Goal: Information Seeking & Learning: Learn about a topic

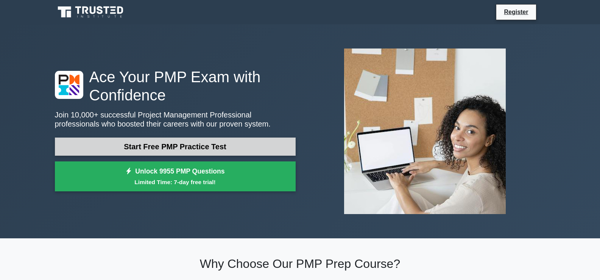
click at [166, 151] on link "Start Free PMP Practice Test" at bounding box center [175, 146] width 241 height 18
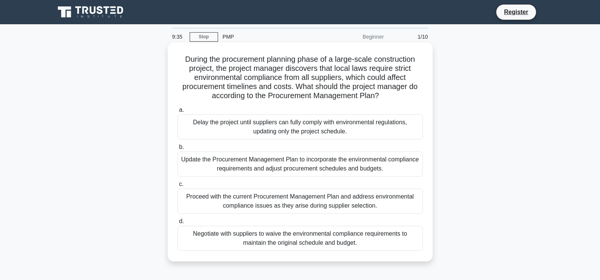
click at [242, 161] on div "Update the Procurement Management Plan to incorporate the environmental complia…" at bounding box center [300, 163] width 245 height 25
click at [178, 149] on input "b. Update the Procurement Management Plan to incorporate the environmental comp…" at bounding box center [178, 147] width 0 height 5
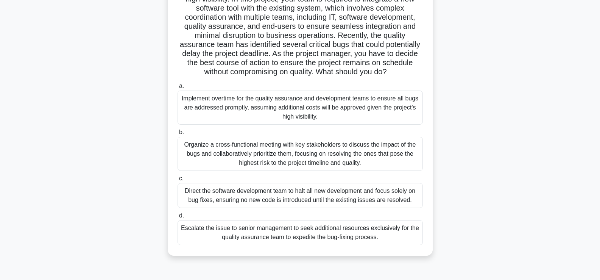
scroll to position [98, 0]
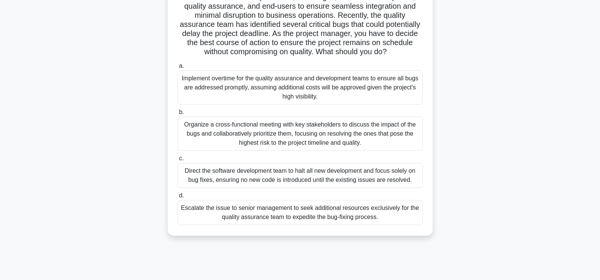
click at [276, 135] on div "Organize a cross-functional meeting with key stakeholders to discuss the impact…" at bounding box center [300, 134] width 245 height 34
click at [178, 115] on input "b. Organize a cross-functional meeting with key stakeholders to discuss the imp…" at bounding box center [178, 112] width 0 height 5
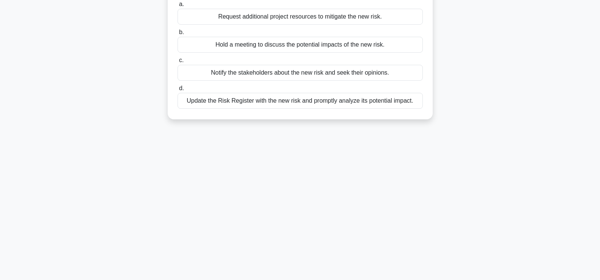
scroll to position [0, 0]
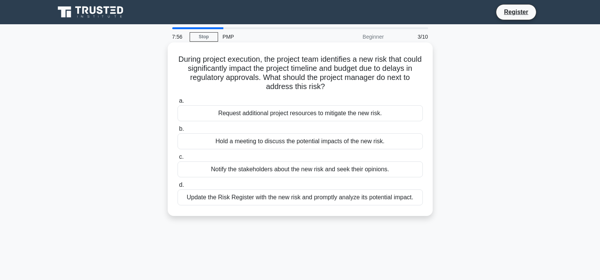
click at [244, 199] on div "Update the Risk Register with the new risk and promptly analyze its potential i…" at bounding box center [300, 197] width 245 height 16
click at [178, 187] on input "d. Update the Risk Register with the new risk and promptly analyze its potentia…" at bounding box center [178, 184] width 0 height 5
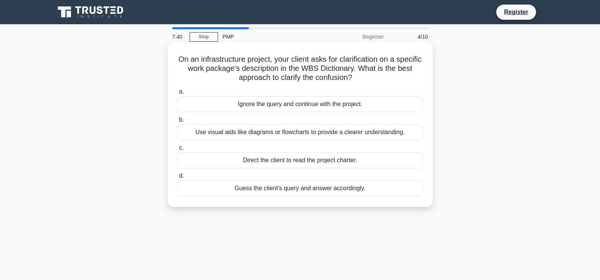
click at [298, 132] on div "Use visual aids like diagrams or flowcharts to provide a clearer understanding." at bounding box center [300, 132] width 245 height 16
click at [178, 122] on input "b. Use visual aids like diagrams or flowcharts to provide a clearer understandi…" at bounding box center [178, 119] width 0 height 5
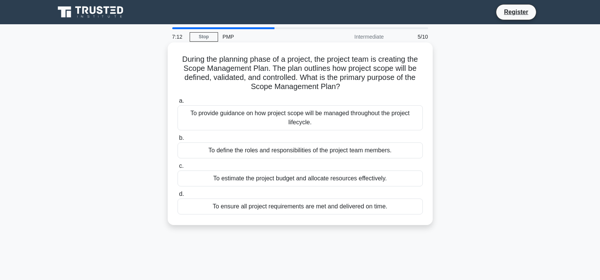
click at [243, 123] on div "To provide guidance on how project scope will be managed throughout the project…" at bounding box center [300, 117] width 245 height 25
click at [178, 103] on input "a. To provide guidance on how project scope will be managed throughout the proj…" at bounding box center [178, 100] width 0 height 5
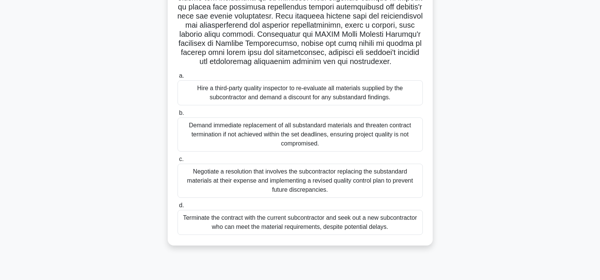
scroll to position [129, 0]
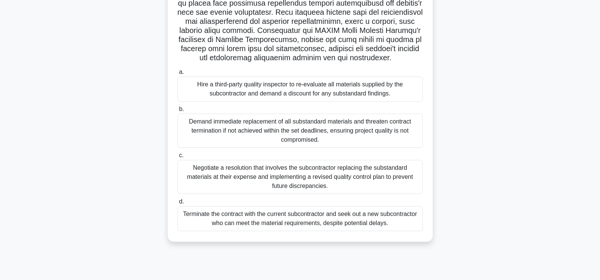
click at [215, 176] on div "Negotiate a resolution that involves the subcontractor replacing the substandar…" at bounding box center [300, 177] width 245 height 34
click at [178, 158] on input "c. Negotiate a resolution that involves the subcontractor replacing the substan…" at bounding box center [178, 155] width 0 height 5
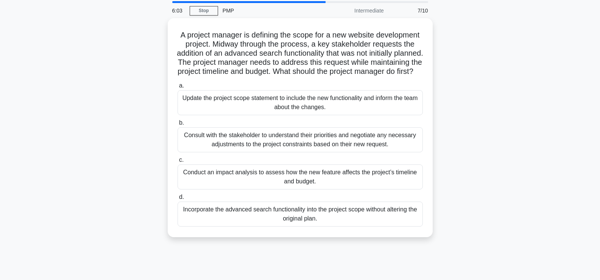
scroll to position [28, 0]
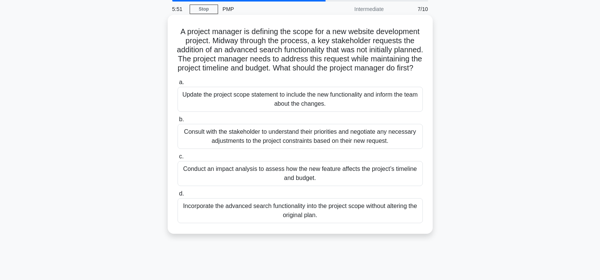
click at [221, 181] on div "Conduct an impact analysis to assess how the new feature affects the project’s …" at bounding box center [300, 173] width 245 height 25
click at [178, 159] on input "c. Conduct an impact analysis to assess how the new feature affects the project…" at bounding box center [178, 156] width 0 height 5
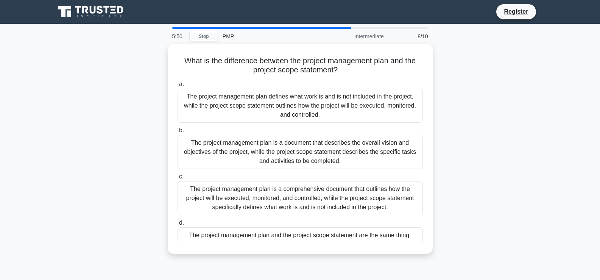
scroll to position [0, 0]
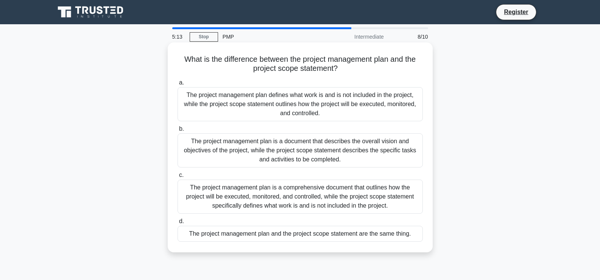
click at [260, 197] on div "The project management plan is a comprehensive document that outlines how the p…" at bounding box center [300, 196] width 245 height 34
click at [178, 178] on input "c. The project management plan is a comprehensive document that outlines how th…" at bounding box center [178, 175] width 0 height 5
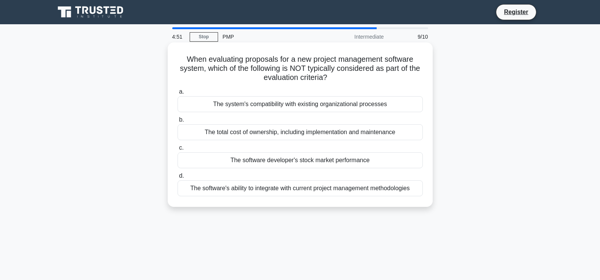
click at [264, 162] on div "The software developer's stock market performance" at bounding box center [300, 160] width 245 height 16
click at [178, 150] on input "c. The software developer's stock market performance" at bounding box center [178, 147] width 0 height 5
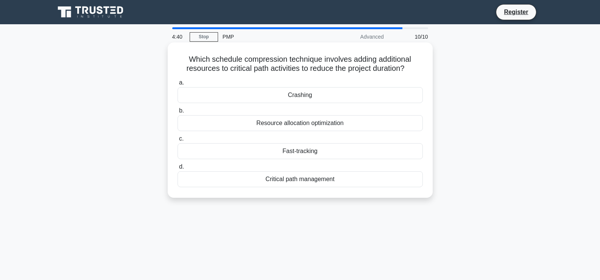
click at [285, 94] on div "Crashing" at bounding box center [300, 95] width 245 height 16
click at [178, 85] on input "a. Crashing" at bounding box center [178, 82] width 0 height 5
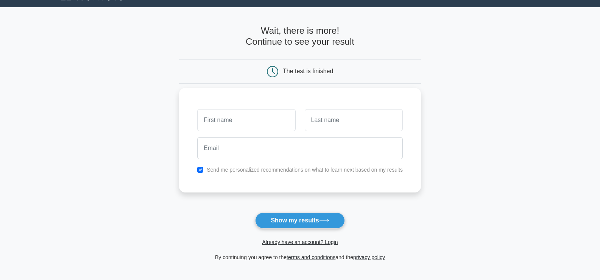
scroll to position [18, 0]
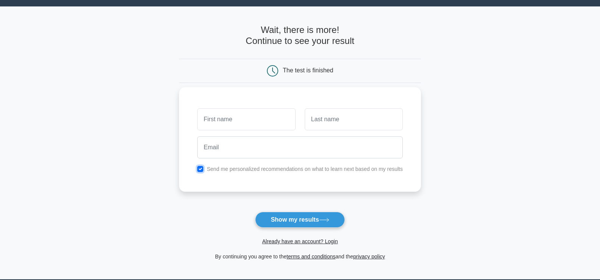
click at [202, 170] on input "checkbox" at bounding box center [200, 169] width 6 height 6
checkbox input "false"
click at [294, 227] on button "Show my results" at bounding box center [299, 220] width 89 height 16
type input "kf"
type input "kfk"
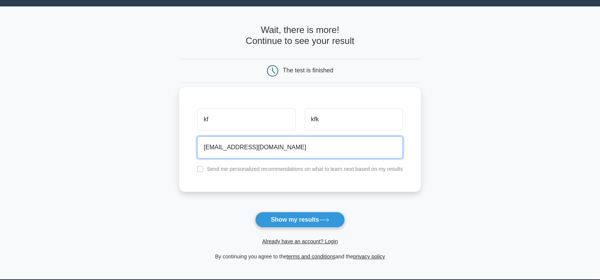
type input "mpfrigon@hotmail.com"
click at [255, 212] on button "Show my results" at bounding box center [299, 220] width 89 height 16
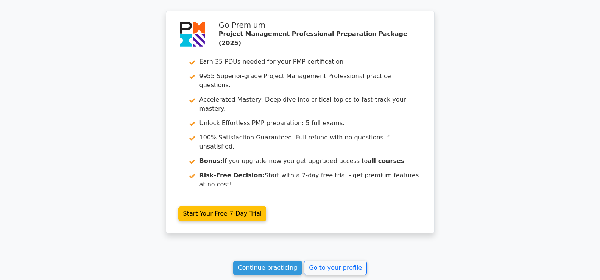
scroll to position [1367, 0]
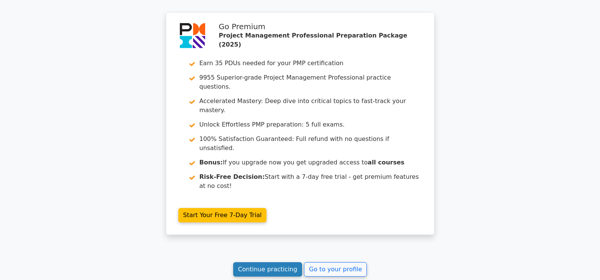
click at [258, 262] on link "Continue practicing" at bounding box center [267, 269] width 69 height 14
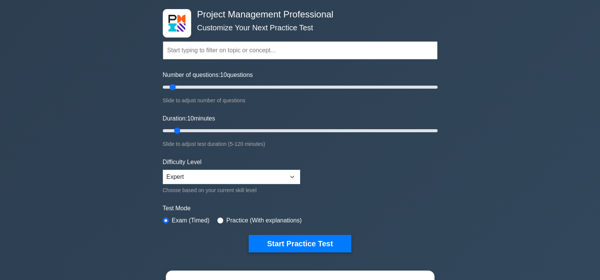
scroll to position [40, 0]
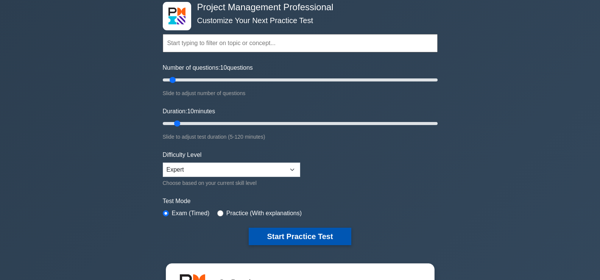
click at [283, 227] on button "Start Practice Test" at bounding box center [300, 235] width 102 height 17
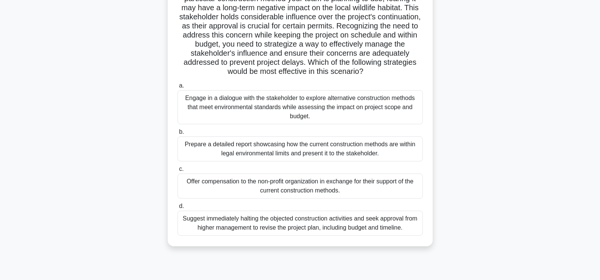
scroll to position [129, 0]
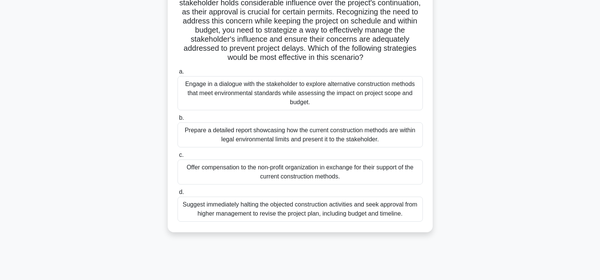
click at [266, 90] on div "Engage in a dialogue with the stakeholder to explore alternative construction m…" at bounding box center [300, 93] width 245 height 34
click at [178, 74] on input "a. Engage in a dialogue with the stakeholder to explore alternative constructio…" at bounding box center [178, 71] width 0 height 5
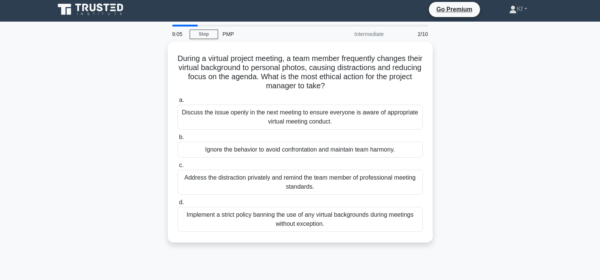
scroll to position [0, 0]
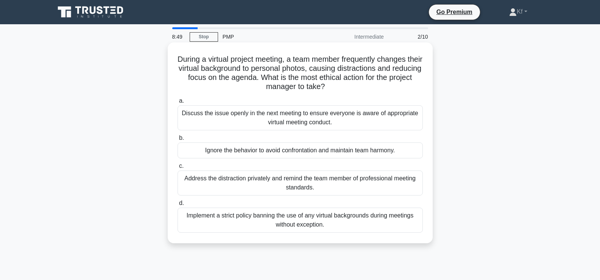
click at [248, 181] on div "Address the distraction privately and remind the team member of professional me…" at bounding box center [300, 182] width 245 height 25
click at [178, 168] on input "c. Address the distraction privately and remind the team member of professional…" at bounding box center [178, 165] width 0 height 5
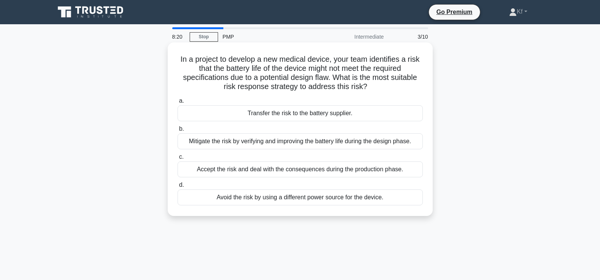
click at [254, 144] on div "Mitigate the risk by verifying and improving the battery life during the design…" at bounding box center [300, 141] width 245 height 16
click at [178, 131] on input "b. Mitigate the risk by verifying and improving the battery life during the des…" at bounding box center [178, 128] width 0 height 5
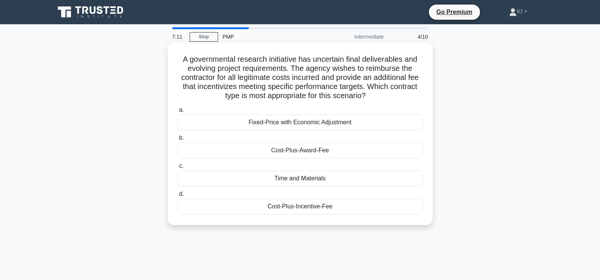
click at [303, 151] on div "Cost-Plus-Award-Fee" at bounding box center [300, 150] width 245 height 16
click at [178, 140] on input "b. Cost-Plus-Award-Fee" at bounding box center [178, 137] width 0 height 5
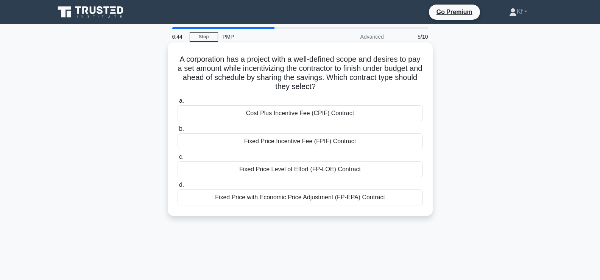
click at [274, 141] on div "Fixed Price Incentive Fee (FPIF) Contract" at bounding box center [300, 141] width 245 height 16
click at [178, 131] on input "b. Fixed Price Incentive Fee (FPIF) Contract" at bounding box center [178, 128] width 0 height 5
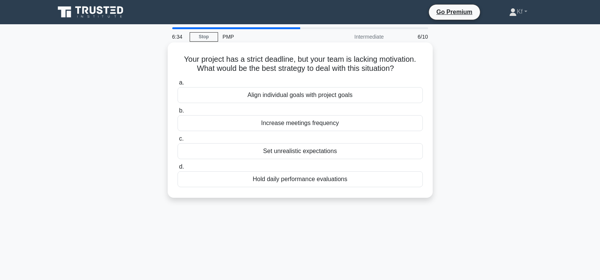
click at [251, 92] on div "Align individual goals with project goals" at bounding box center [300, 95] width 245 height 16
click at [178, 85] on input "a. Align individual goals with project goals" at bounding box center [178, 82] width 0 height 5
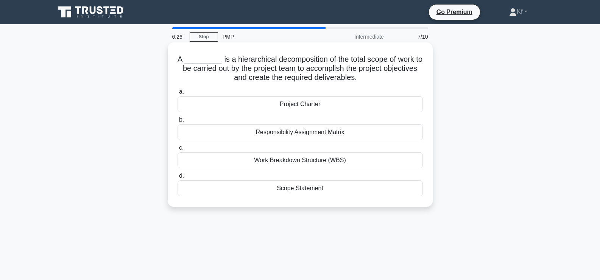
click at [285, 162] on div "Work Breakdown Structure (WBS)" at bounding box center [300, 160] width 245 height 16
click at [178, 150] on input "c. Work Breakdown Structure (WBS)" at bounding box center [178, 147] width 0 height 5
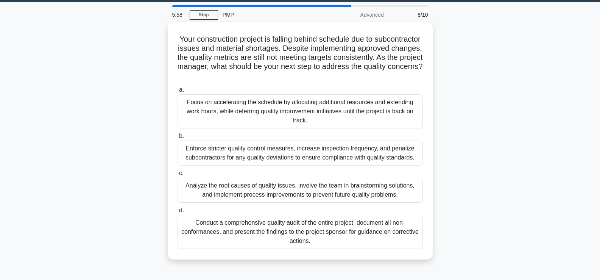
scroll to position [28, 0]
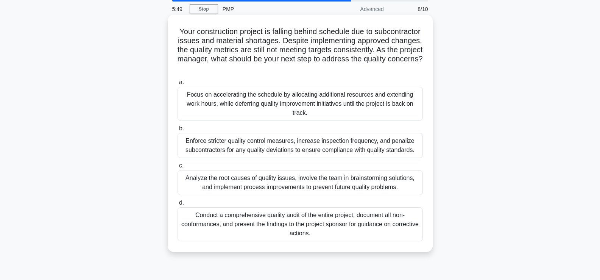
click at [250, 183] on div "Analyze the root causes of quality issues, involve the team in brainstorming so…" at bounding box center [300, 182] width 245 height 25
click at [178, 168] on input "c. Analyze the root causes of quality issues, involve the team in brainstorming…" at bounding box center [178, 165] width 0 height 5
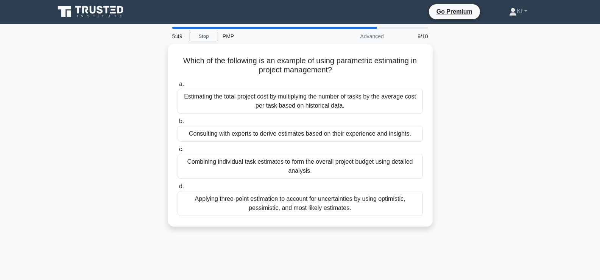
scroll to position [0, 0]
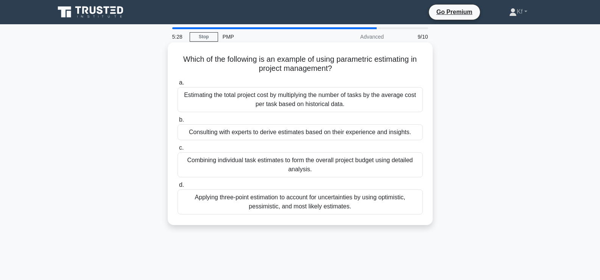
click at [268, 102] on div "Estimating the total project cost by multiplying the number of tasks by the ave…" at bounding box center [300, 99] width 245 height 25
click at [178, 85] on input "a. Estimating the total project cost by multiplying the number of tasks by the …" at bounding box center [178, 82] width 0 height 5
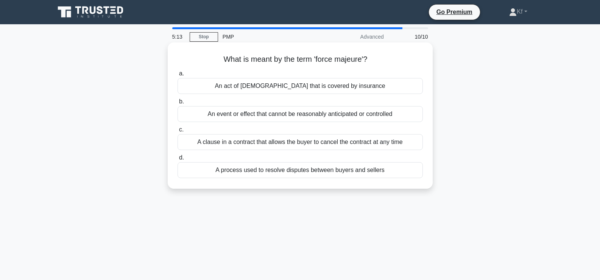
click at [268, 114] on div "An event or effect that cannot be reasonably anticipated or controlled" at bounding box center [300, 114] width 245 height 16
click at [178, 104] on input "b. An event or effect that cannot be reasonably anticipated or controlled" at bounding box center [178, 101] width 0 height 5
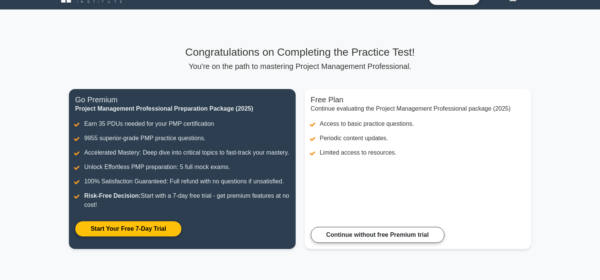
scroll to position [18, 0]
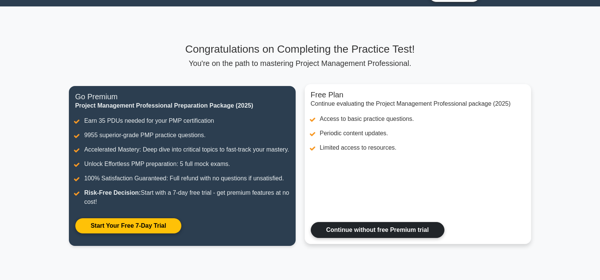
click at [377, 236] on link "Continue without free Premium trial" at bounding box center [378, 230] width 134 height 16
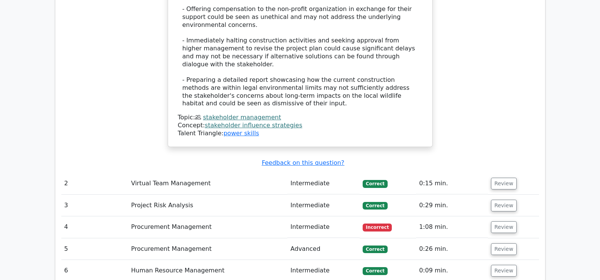
scroll to position [1196, 0]
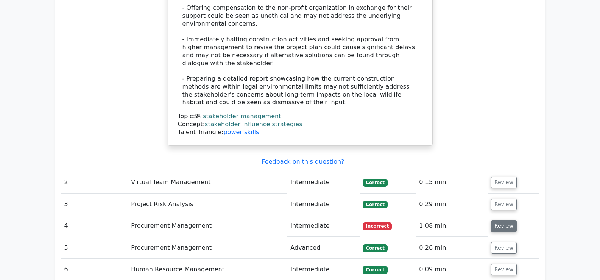
click at [498, 220] on button "Review" at bounding box center [504, 226] width 26 height 12
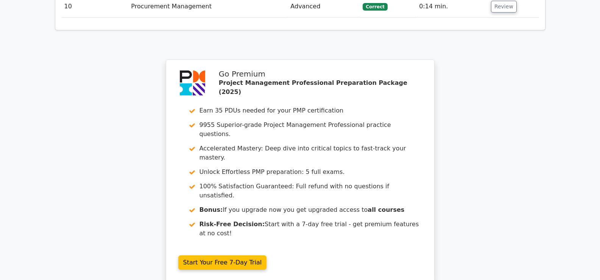
scroll to position [1895, 0]
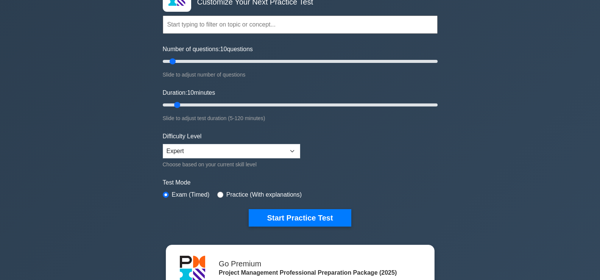
scroll to position [71, 0]
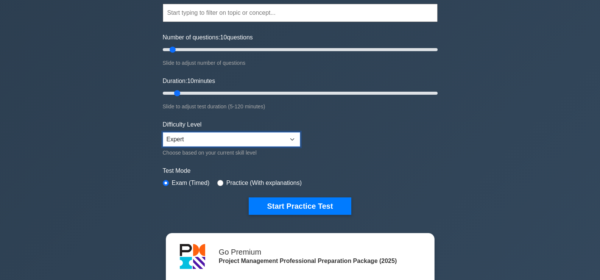
click at [207, 135] on select "Beginner Intermediate Expert" at bounding box center [231, 139] width 137 height 14
drag, startPoint x: 206, startPoint y: 135, endPoint x: 205, endPoint y: 131, distance: 4.1
click at [206, 135] on select "Beginner Intermediate Expert" at bounding box center [231, 139] width 137 height 14
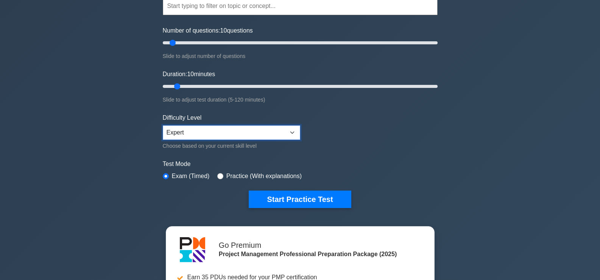
scroll to position [78, 0]
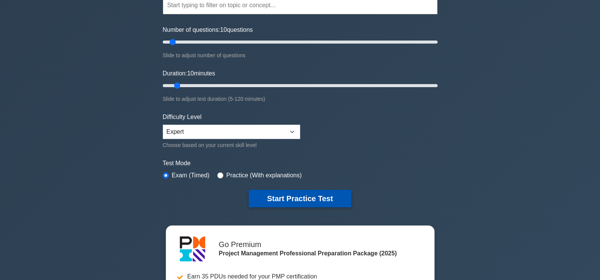
click at [291, 199] on button "Start Practice Test" at bounding box center [300, 198] width 102 height 17
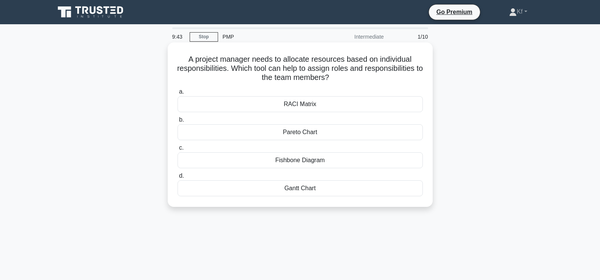
click at [268, 106] on div "RACI Matrix" at bounding box center [300, 104] width 245 height 16
click at [178, 94] on input "a. RACI Matrix" at bounding box center [178, 91] width 0 height 5
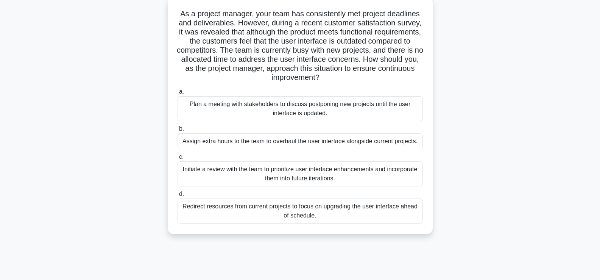
scroll to position [53, 0]
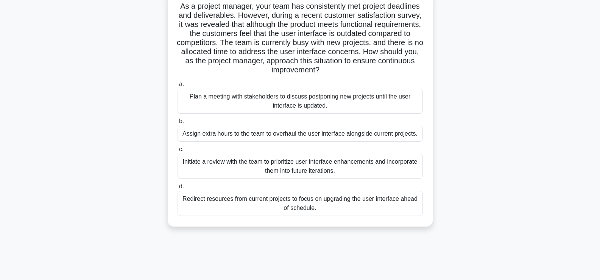
click at [271, 163] on div "Initiate a review with the team to prioritize user interface enhancements and i…" at bounding box center [300, 166] width 245 height 25
click at [178, 152] on input "c. Initiate a review with the team to prioritize user interface enhancements an…" at bounding box center [178, 149] width 0 height 5
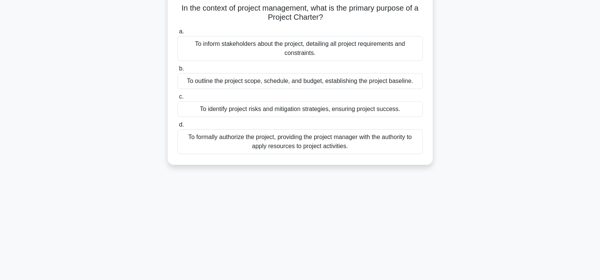
scroll to position [0, 0]
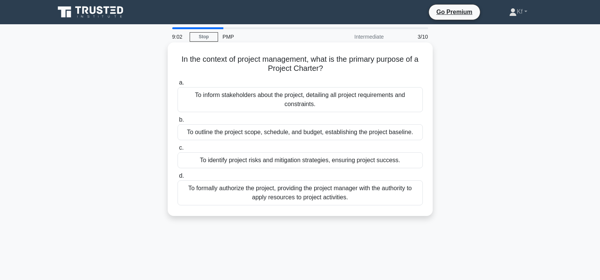
click at [271, 196] on div "To formally authorize the project, providing the project manager with the autho…" at bounding box center [300, 192] width 245 height 25
click at [178, 178] on input "d. To formally authorize the project, providing the project manager with the au…" at bounding box center [178, 175] width 0 height 5
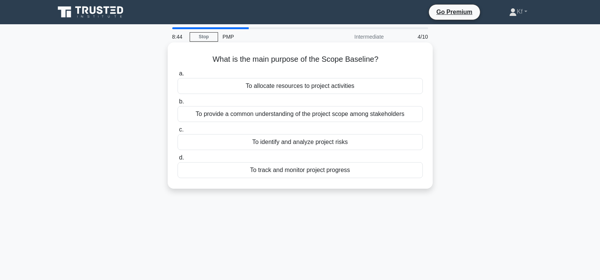
click at [237, 115] on div "To provide a common understanding of the project scope among stakeholders" at bounding box center [300, 114] width 245 height 16
click at [178, 104] on input "b. To provide a common understanding of the project scope among stakeholders" at bounding box center [178, 101] width 0 height 5
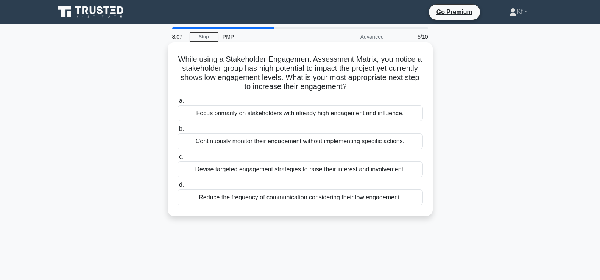
click at [281, 141] on div "Continuously monitor their engagement without implementing specific actions." at bounding box center [300, 141] width 245 height 16
click at [178, 131] on input "b. Continuously monitor their engagement without implementing specific actions." at bounding box center [178, 128] width 0 height 5
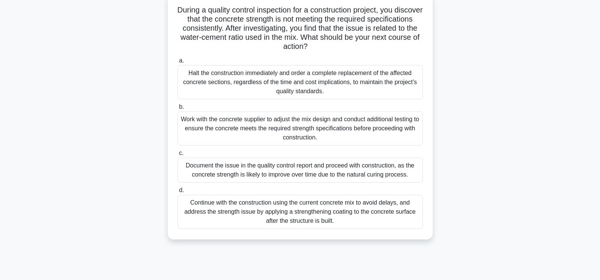
scroll to position [53, 0]
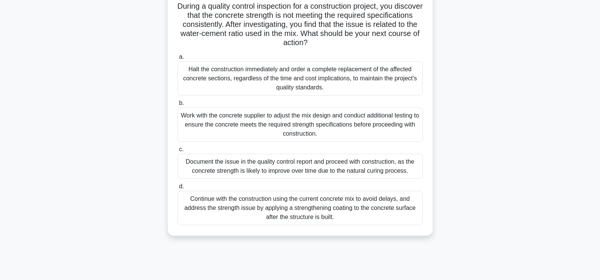
click at [213, 128] on div "Work with the concrete supplier to adjust the mix design and conduct additional…" at bounding box center [300, 124] width 245 height 34
click at [178, 106] on input "b. Work with the concrete supplier to adjust the mix design and conduct additio…" at bounding box center [178, 103] width 0 height 5
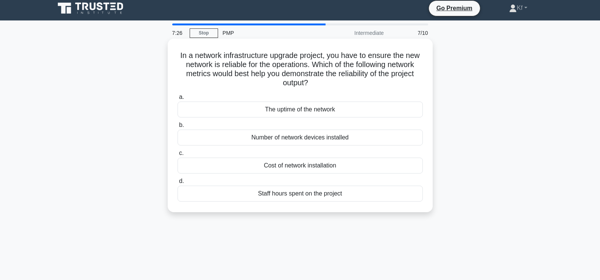
scroll to position [8, 0]
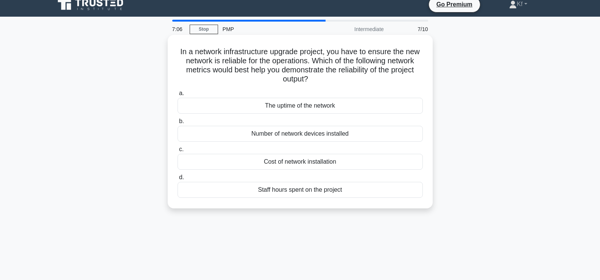
click at [329, 105] on div "The uptime of the network" at bounding box center [300, 106] width 245 height 16
click at [178, 96] on input "a. The uptime of the network" at bounding box center [178, 93] width 0 height 5
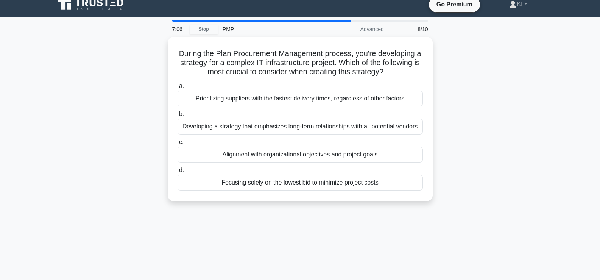
scroll to position [0, 0]
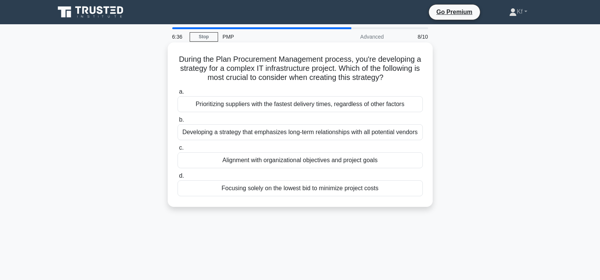
click at [253, 131] on div "Developing a strategy that emphasizes long-term relationships with all potentia…" at bounding box center [300, 132] width 245 height 16
click at [178, 122] on input "b. Developing a strategy that emphasizes long-term relationships with all poten…" at bounding box center [178, 119] width 0 height 5
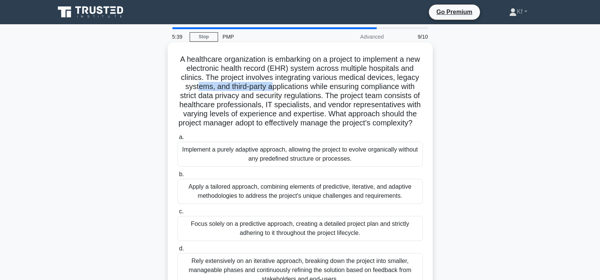
drag, startPoint x: 196, startPoint y: 87, endPoint x: 269, endPoint y: 87, distance: 73.4
click at [269, 87] on h5 "A healthcare organization is embarking on a project to implement a new electron…" at bounding box center [300, 90] width 247 height 73
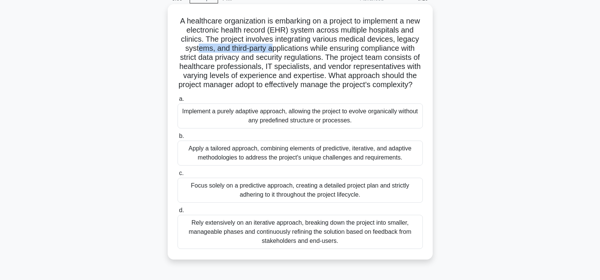
scroll to position [40, 0]
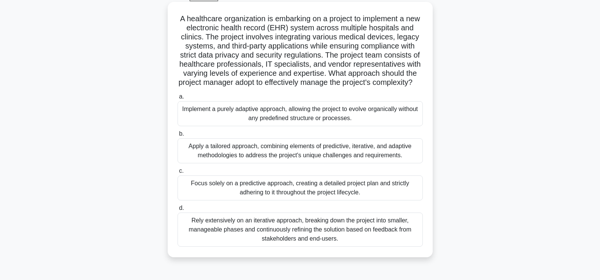
click at [196, 161] on div "Apply a tailored approach, combining elements of predictive, iterative, and ada…" at bounding box center [300, 150] width 245 height 25
click at [178, 136] on input "b. Apply a tailored approach, combining elements of predictive, iterative, and …" at bounding box center [178, 133] width 0 height 5
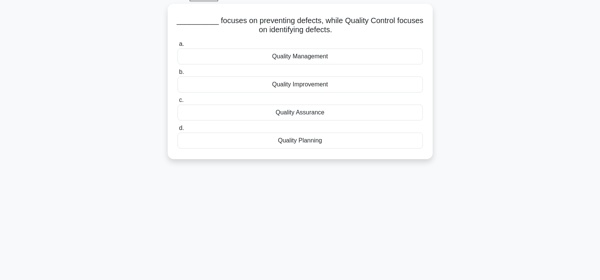
scroll to position [0, 0]
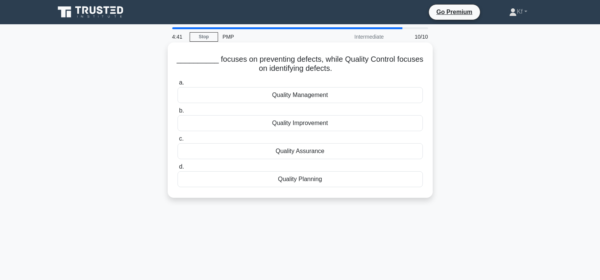
click at [280, 98] on div "Quality Management" at bounding box center [300, 95] width 245 height 16
click at [178, 85] on input "a. Quality Management" at bounding box center [178, 82] width 0 height 5
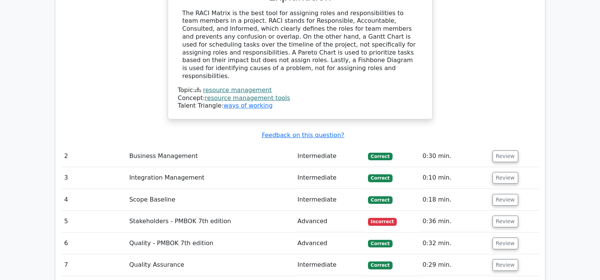
scroll to position [903, 0]
click at [495, 215] on button "Review" at bounding box center [505, 221] width 26 height 12
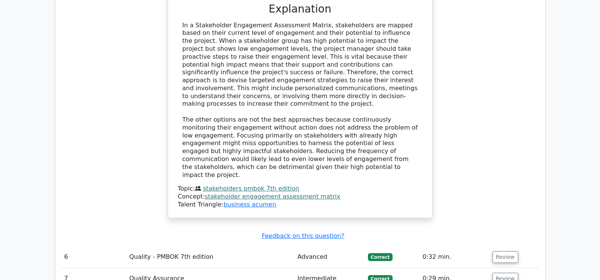
scroll to position [1358, 0]
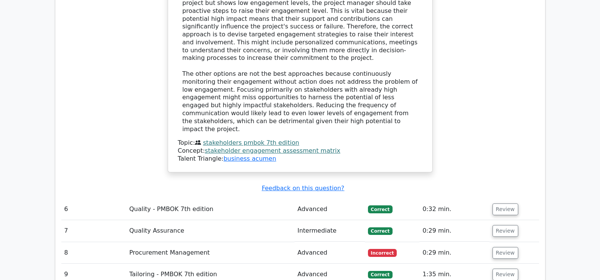
click at [383, 249] on span "Incorrect" at bounding box center [382, 253] width 29 height 8
click at [507, 242] on td "Review" at bounding box center [514, 253] width 50 height 22
click at [503, 247] on button "Review" at bounding box center [505, 253] width 26 height 12
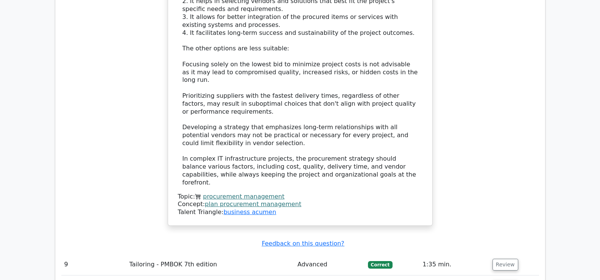
scroll to position [1870, 0]
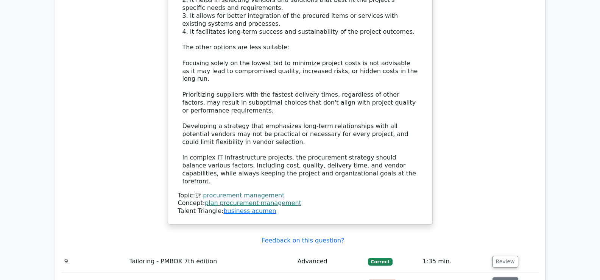
click at [498, 277] on button "Review" at bounding box center [505, 283] width 26 height 12
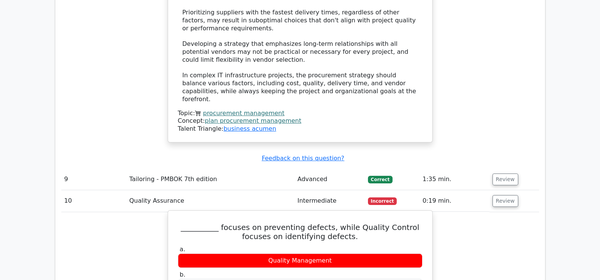
scroll to position [1956, 0]
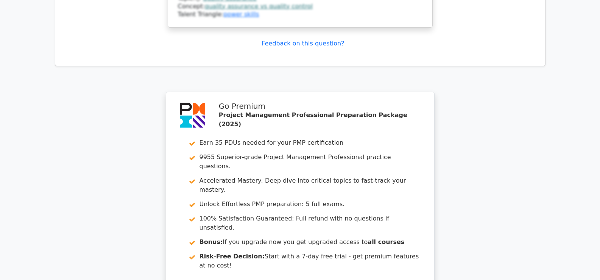
scroll to position [2563, 0]
drag, startPoint x: 352, startPoint y: 209, endPoint x: 331, endPoint y: 208, distance: 20.8
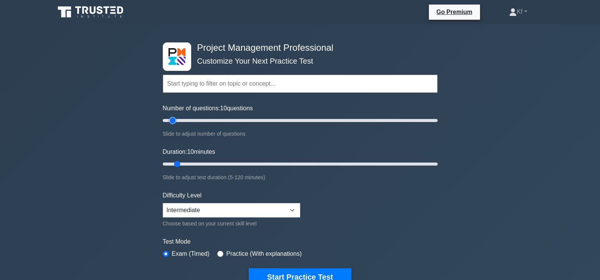
type input "15"
click at [179, 118] on input "Number of questions: 10 questions" at bounding box center [300, 120] width 275 height 9
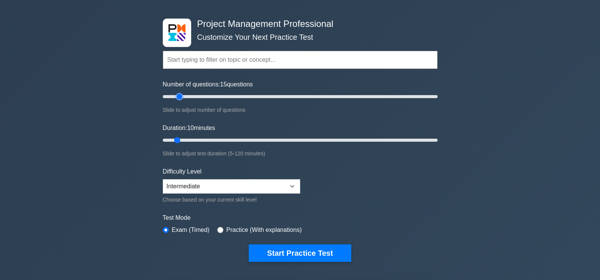
scroll to position [33, 0]
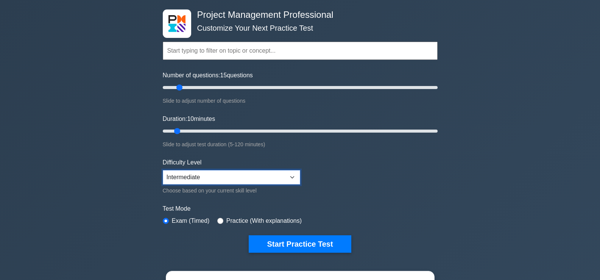
click at [192, 182] on select "Beginner Intermediate Expert" at bounding box center [231, 177] width 137 height 14
select select "expert"
click at [163, 170] on select "Beginner Intermediate Expert" at bounding box center [231, 177] width 137 height 14
click at [149, 180] on div "Project Management Professional Customize Your Next Practice Test Topics Scope …" at bounding box center [300, 229] width 600 height 476
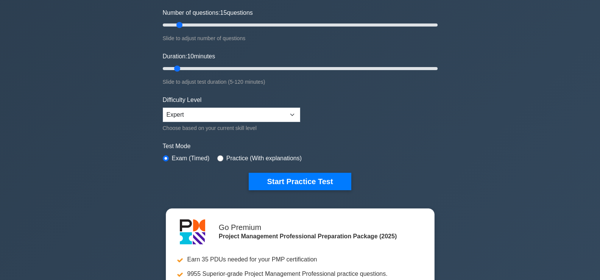
scroll to position [101, 0]
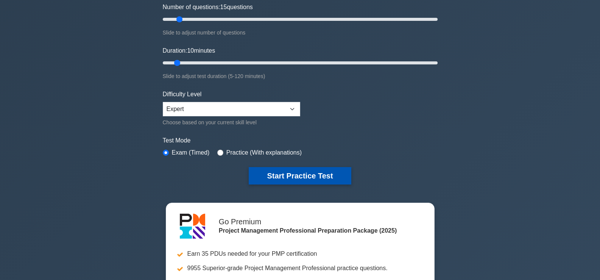
click at [311, 171] on button "Start Practice Test" at bounding box center [300, 175] width 102 height 17
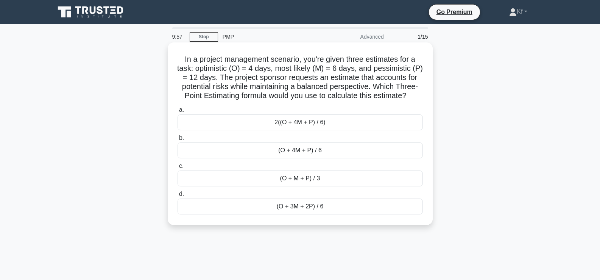
click at [221, 86] on h5 "In a project management scenario, you're given three estimates for a task: opti…" at bounding box center [300, 77] width 247 height 46
click at [286, 101] on h5 "In a project management scenario, you're given three estimates for a task: opti…" at bounding box center [300, 77] width 247 height 46
drag, startPoint x: 207, startPoint y: 92, endPoint x: 232, endPoint y: 91, distance: 24.6
click at [232, 91] on h5 "In a project management scenario, you're given three estimates for a task: opti…" at bounding box center [300, 77] width 247 height 46
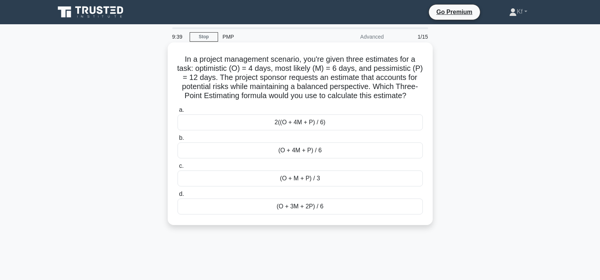
click at [260, 101] on h5 "In a project management scenario, you're given three estimates for a task: opti…" at bounding box center [300, 77] width 247 height 46
click at [295, 130] on div "2((O + 4M + P) / 6)" at bounding box center [300, 122] width 245 height 16
click at [178, 112] on input "a. 2((O + 4M + P) / 6)" at bounding box center [178, 109] width 0 height 5
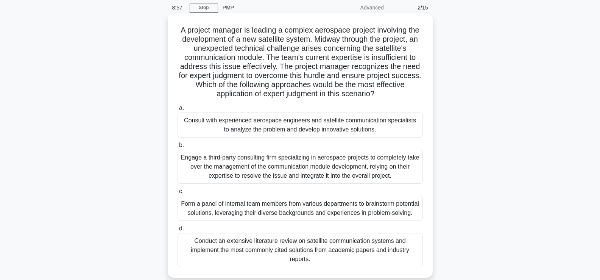
scroll to position [30, 0]
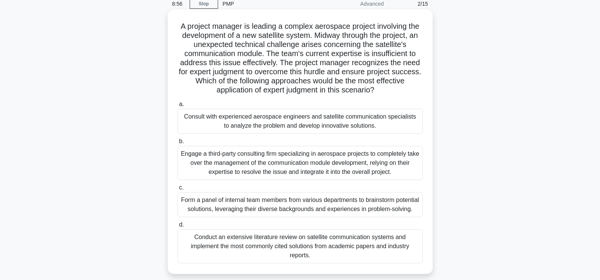
click at [201, 110] on div "Consult with experienced aerospace engineers and satellite communication specia…" at bounding box center [300, 121] width 245 height 25
click at [178, 107] on input "a. Consult with experienced aerospace engineers and satellite communication spe…" at bounding box center [178, 104] width 0 height 5
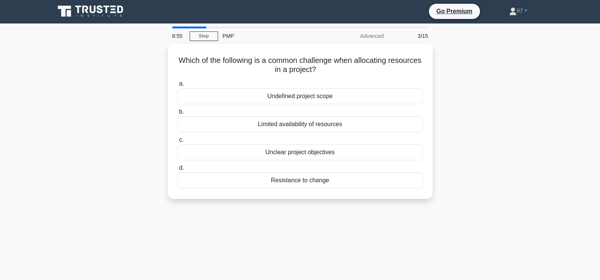
scroll to position [0, 0]
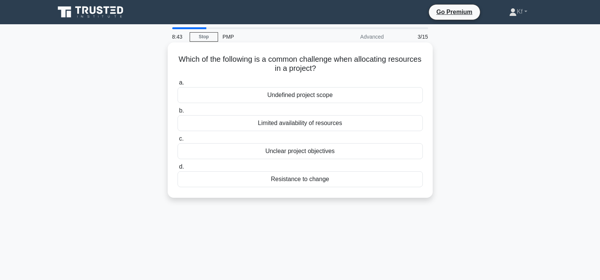
click at [243, 126] on div "Limited availability of resources" at bounding box center [300, 123] width 245 height 16
click at [178, 113] on input "b. Limited availability of resources" at bounding box center [178, 110] width 0 height 5
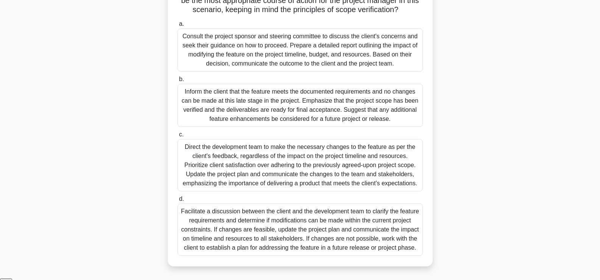
scroll to position [159, 0]
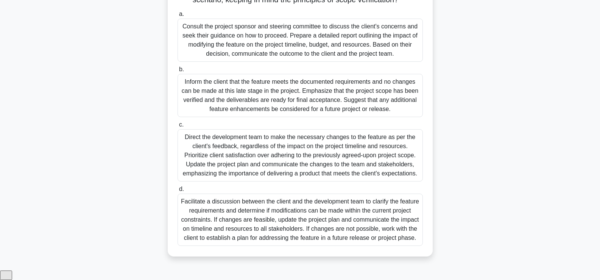
click at [239, 221] on div "Facilitate a discussion between the client and the development team to clarify …" at bounding box center [300, 219] width 245 height 52
click at [178, 192] on input "d. Facilitate a discussion between the client and the development team to clari…" at bounding box center [178, 189] width 0 height 5
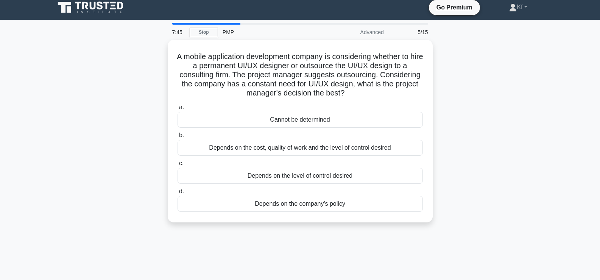
scroll to position [0, 0]
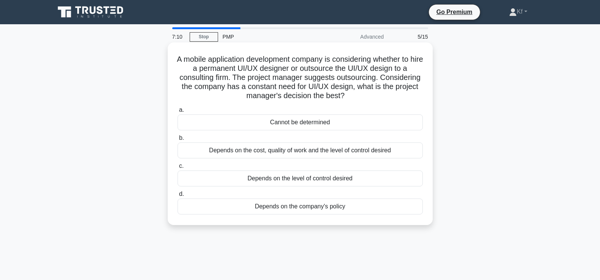
click at [192, 149] on div "Depends on the cost, quality of work and the level of control desired" at bounding box center [300, 150] width 245 height 16
click at [178, 140] on input "b. Depends on the cost, quality of work and the level of control desired" at bounding box center [178, 137] width 0 height 5
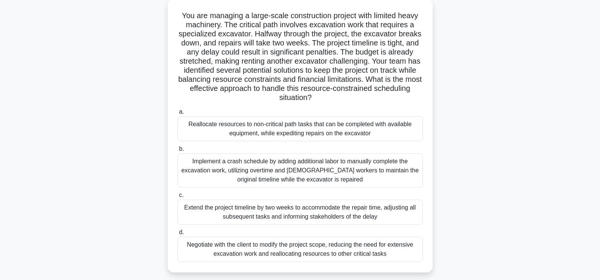
scroll to position [50, 0]
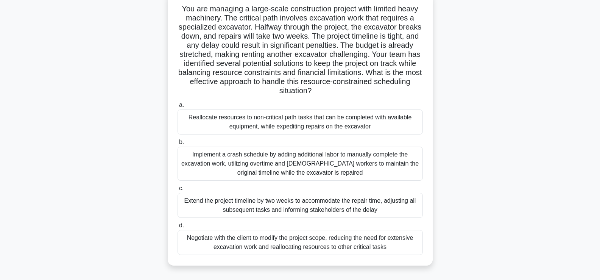
click at [231, 117] on div "Reallocate resources to non-critical path tasks that can be completed with avai…" at bounding box center [300, 121] width 245 height 25
click at [178, 107] on input "a. Reallocate resources to non-critical path tasks that can be completed with a…" at bounding box center [178, 105] width 0 height 5
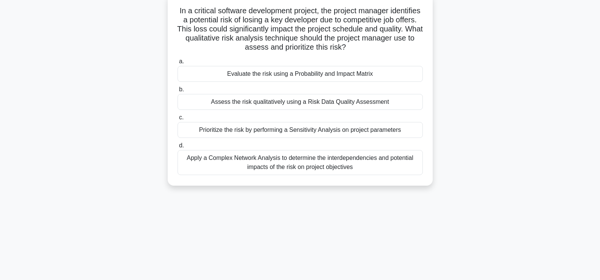
scroll to position [0, 0]
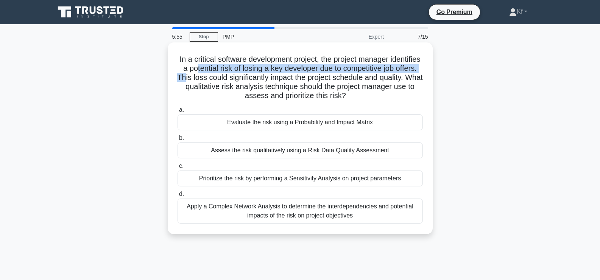
drag, startPoint x: 227, startPoint y: 70, endPoint x: 223, endPoint y: 82, distance: 12.7
click at [223, 82] on h5 "In a critical software development project, the project manager identifies a po…" at bounding box center [300, 77] width 247 height 46
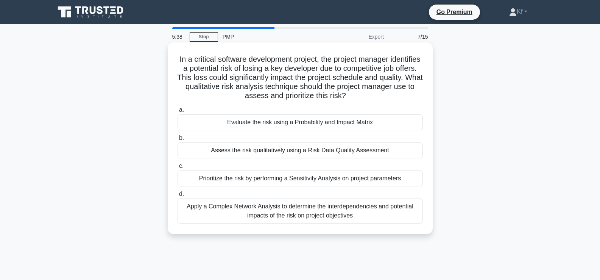
click at [276, 150] on div "Assess the risk qualitatively using a Risk Data Quality Assessment" at bounding box center [300, 150] width 245 height 16
click at [178, 140] on input "b. Assess the risk qualitatively using a Risk Data Quality Assessment" at bounding box center [178, 137] width 0 height 5
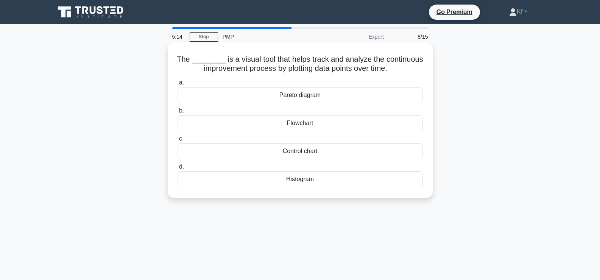
click at [314, 180] on div "Histogram" at bounding box center [300, 179] width 245 height 16
click at [178, 169] on input "d. Histogram" at bounding box center [178, 166] width 0 height 5
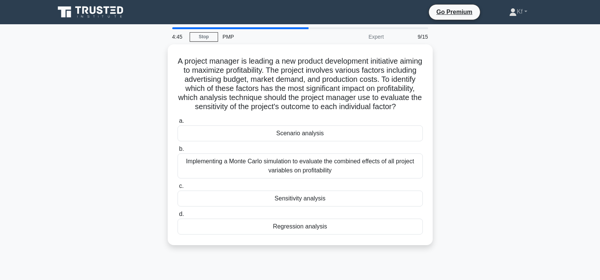
scroll to position [10, 0]
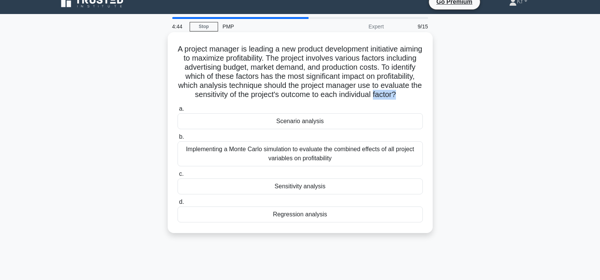
drag, startPoint x: 120, startPoint y: 118, endPoint x: 234, endPoint y: 104, distance: 114.9
click at [234, 104] on div "A project manager is leading a new product development initiative aiming to max…" at bounding box center [300, 139] width 500 height 210
click at [234, 100] on h5 "A project manager is leading a new product development initiative aiming to max…" at bounding box center [300, 71] width 247 height 55
click at [260, 194] on div "Sensitivity analysis" at bounding box center [300, 186] width 245 height 16
click at [178, 176] on input "c. Sensitivity analysis" at bounding box center [178, 173] width 0 height 5
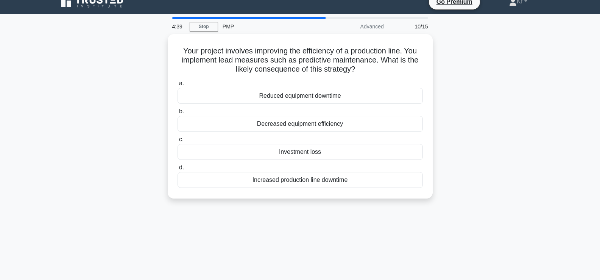
scroll to position [0, 0]
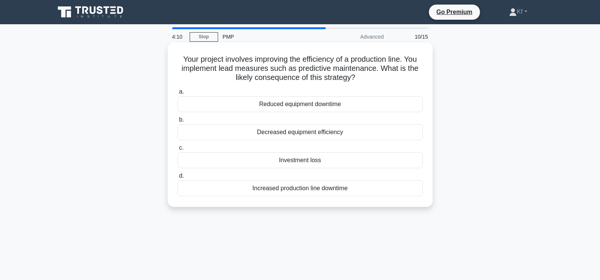
click at [220, 191] on div "Increased production line downtime" at bounding box center [300, 188] width 245 height 16
click at [178, 178] on input "d. Increased production line downtime" at bounding box center [178, 175] width 0 height 5
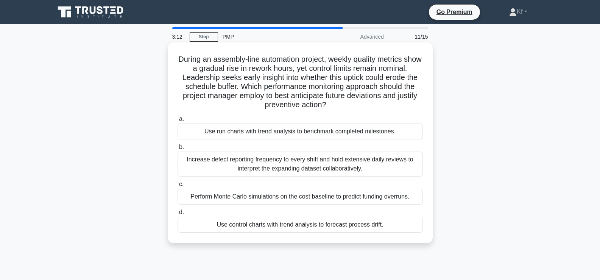
click at [293, 132] on div "Use run charts with trend analysis to benchmark completed milestones." at bounding box center [300, 131] width 245 height 16
click at [178, 121] on input "a. Use run charts with trend analysis to benchmark completed milestones." at bounding box center [178, 119] width 0 height 5
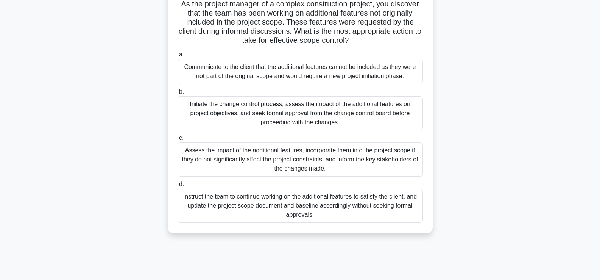
scroll to position [56, 0]
click at [266, 112] on div "Initiate the change control process, assess the impact of the additional featur…" at bounding box center [300, 113] width 245 height 34
click at [178, 94] on input "b. Initiate the change control process, assess the impact of the additional fea…" at bounding box center [178, 91] width 0 height 5
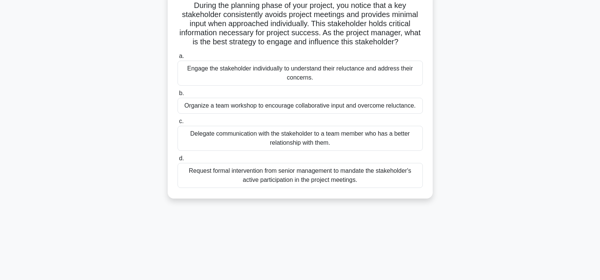
scroll to position [0, 0]
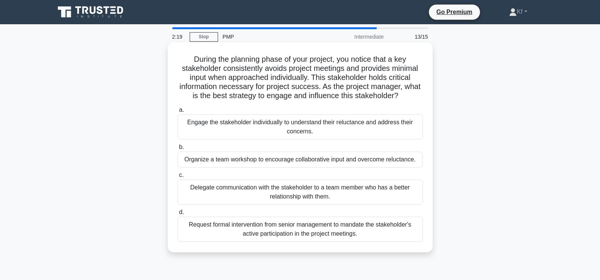
click at [202, 129] on div "Engage the stakeholder individually to understand their reluctance and address …" at bounding box center [300, 126] width 245 height 25
click at [178, 112] on input "a. Engage the stakeholder individually to understand their reluctance and addre…" at bounding box center [178, 109] width 0 height 5
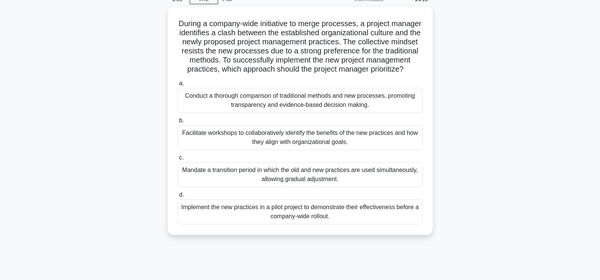
scroll to position [38, 0]
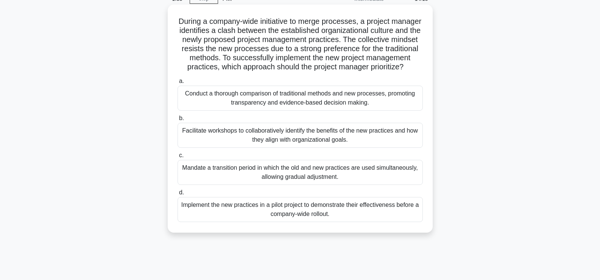
click at [235, 179] on div "Mandate a transition period in which the old and new practices are used simulta…" at bounding box center [300, 172] width 245 height 25
click at [178, 158] on input "c. Mandate a transition period in which the old and new practices are used simu…" at bounding box center [178, 155] width 0 height 5
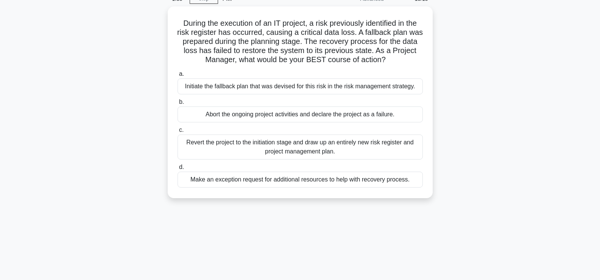
scroll to position [0, 0]
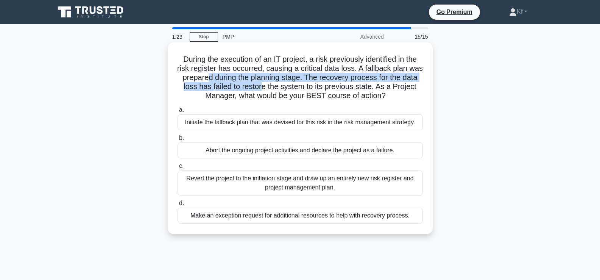
drag, startPoint x: 221, startPoint y: 81, endPoint x: 283, endPoint y: 81, distance: 62.1
click at [283, 83] on h5 "During the execution of an IT project, a risk previously identified in the risk…" at bounding box center [300, 77] width 247 height 46
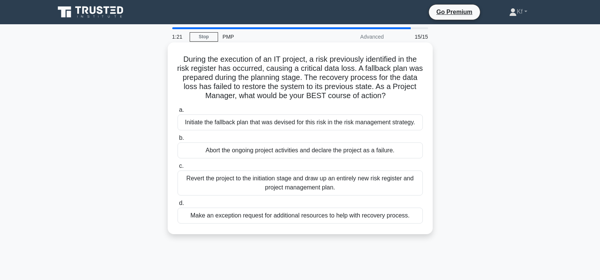
click at [179, 101] on div "During the execution of an IT project, a risk previously identified in the risk…" at bounding box center [300, 137] width 259 height 185
click at [205, 123] on div "Initiate the fallback plan that was devised for this risk in the risk managemen…" at bounding box center [300, 122] width 245 height 16
click at [178, 112] on input "a. Initiate the fallback plan that was devised for this risk in the risk manage…" at bounding box center [178, 109] width 0 height 5
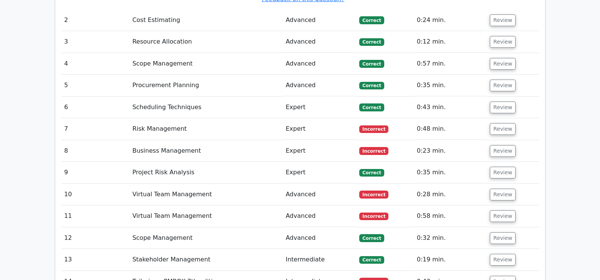
scroll to position [1241, 0]
click at [380, 125] on span "Incorrect" at bounding box center [373, 129] width 29 height 8
click at [502, 123] on button "Review" at bounding box center [503, 129] width 26 height 12
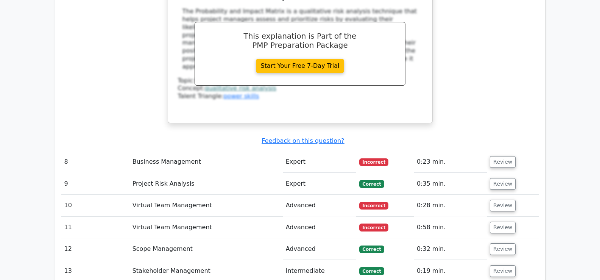
scroll to position [1577, 0]
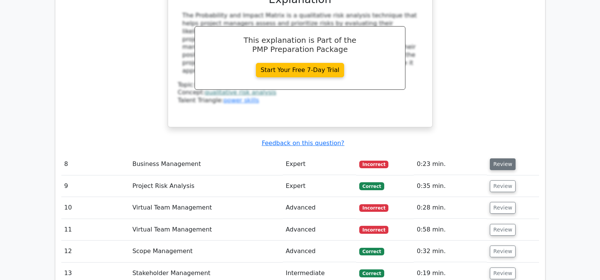
click at [507, 158] on button "Review" at bounding box center [503, 164] width 26 height 12
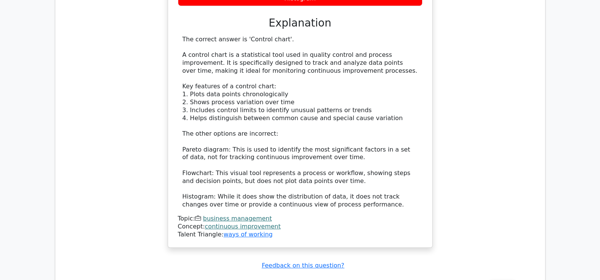
scroll to position [1928, 0]
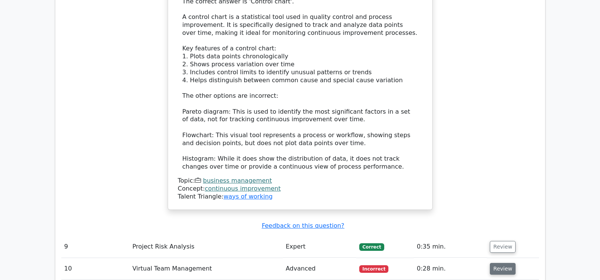
click at [501, 263] on button "Review" at bounding box center [503, 269] width 26 height 12
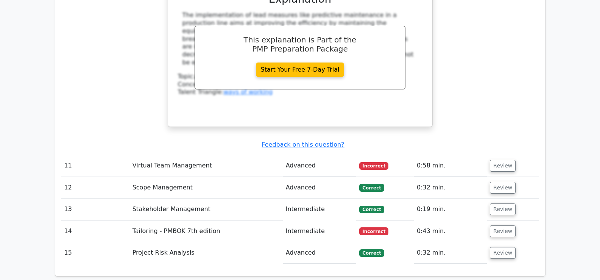
scroll to position [2362, 0]
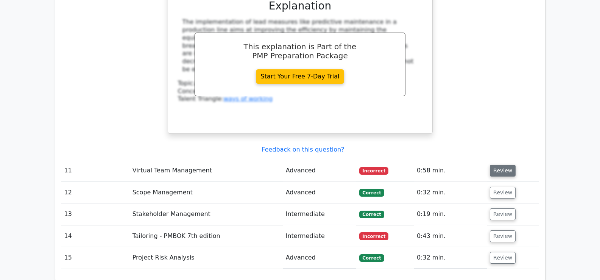
click at [493, 165] on button "Review" at bounding box center [503, 171] width 26 height 12
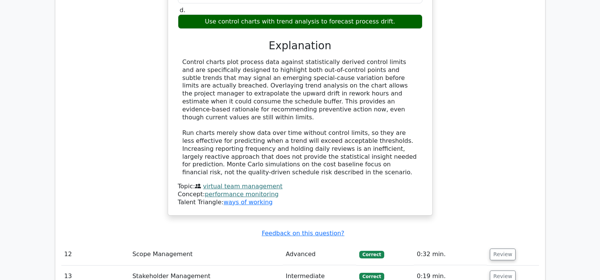
scroll to position [2707, 0]
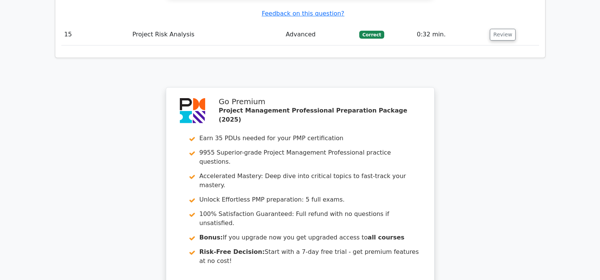
scroll to position [3434, 0]
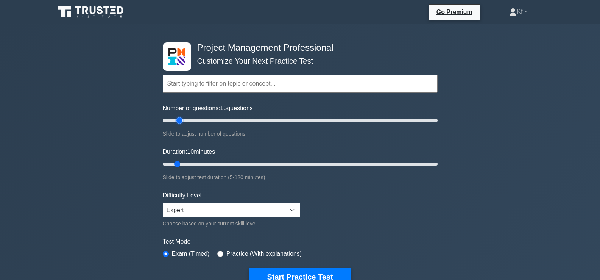
drag, startPoint x: 173, startPoint y: 120, endPoint x: 177, endPoint y: 121, distance: 4.3
type input "15"
click at [177, 121] on input "Number of questions: 15 questions" at bounding box center [300, 120] width 275 height 9
drag, startPoint x: 178, startPoint y: 162, endPoint x: 184, endPoint y: 164, distance: 6.0
type input "15"
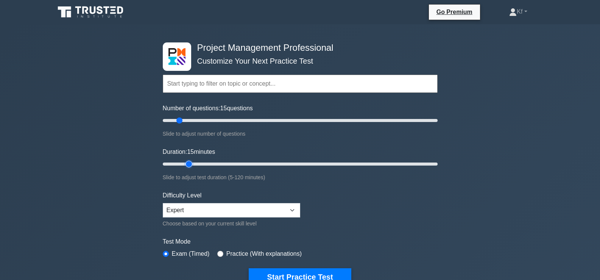
click at [184, 164] on input "Duration: 15 minutes" at bounding box center [300, 163] width 275 height 9
type input "20"
click at [185, 119] on input "Number of questions: 20 questions" at bounding box center [300, 120] width 275 height 9
click at [109, 173] on div "Project Management Professional Customize Your Next Practice Test Topics Scope …" at bounding box center [300, 262] width 600 height 476
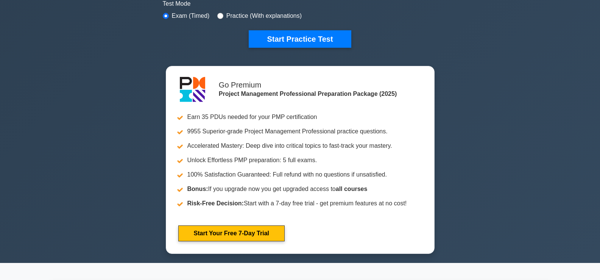
scroll to position [257, 0]
